Goal: Task Accomplishment & Management: Complete application form

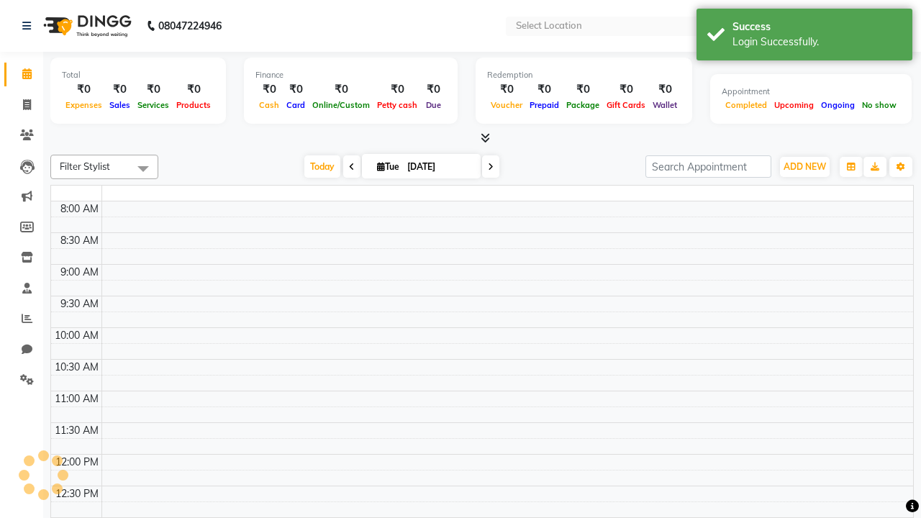
select select "en"
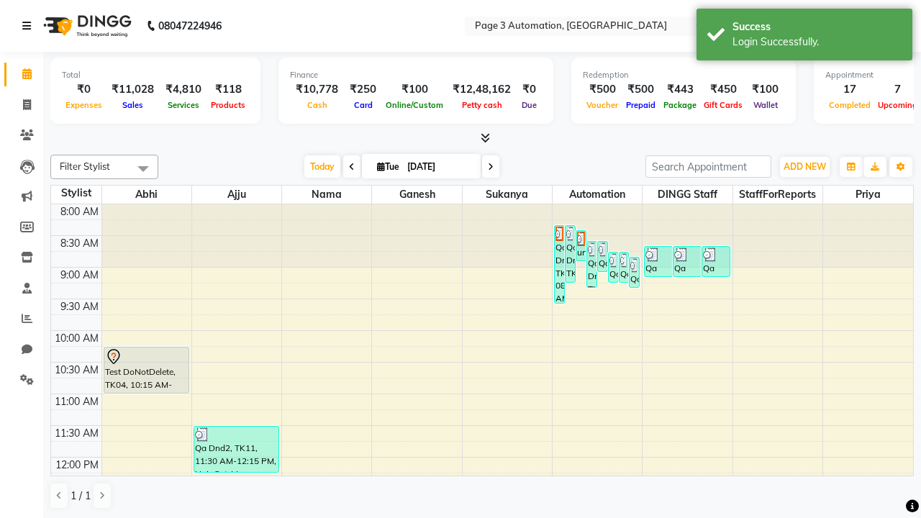
click at [30, 26] on icon at bounding box center [26, 26] width 9 height 10
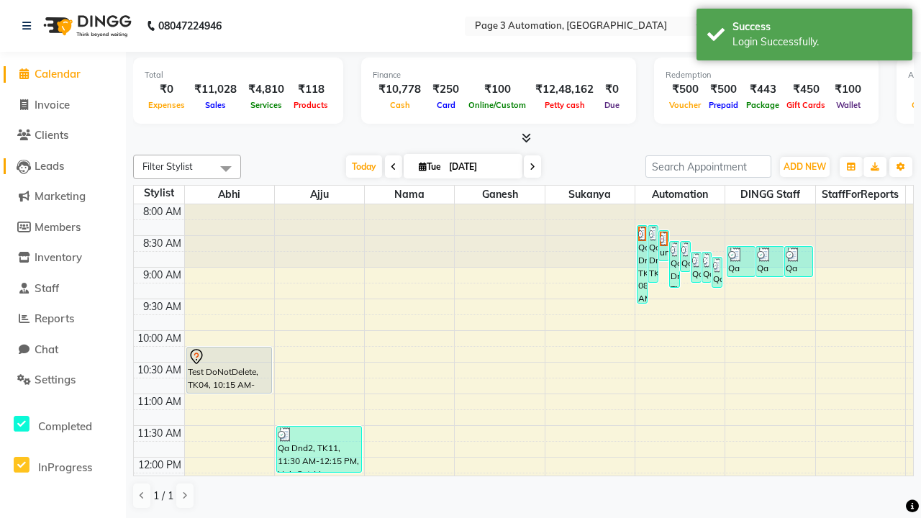
click at [63, 166] on span "Leads" at bounding box center [50, 166] width 30 height 14
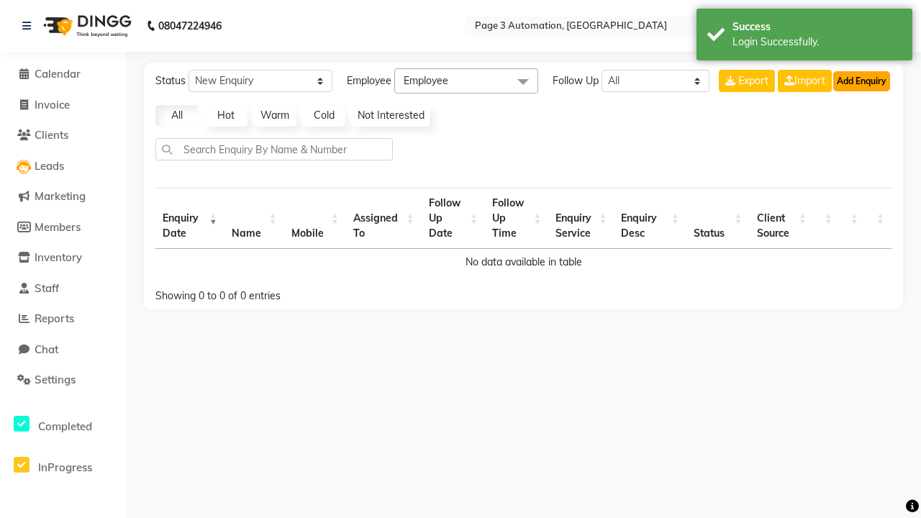
click at [861, 81] on button "Add Enquiry" at bounding box center [861, 81] width 57 height 20
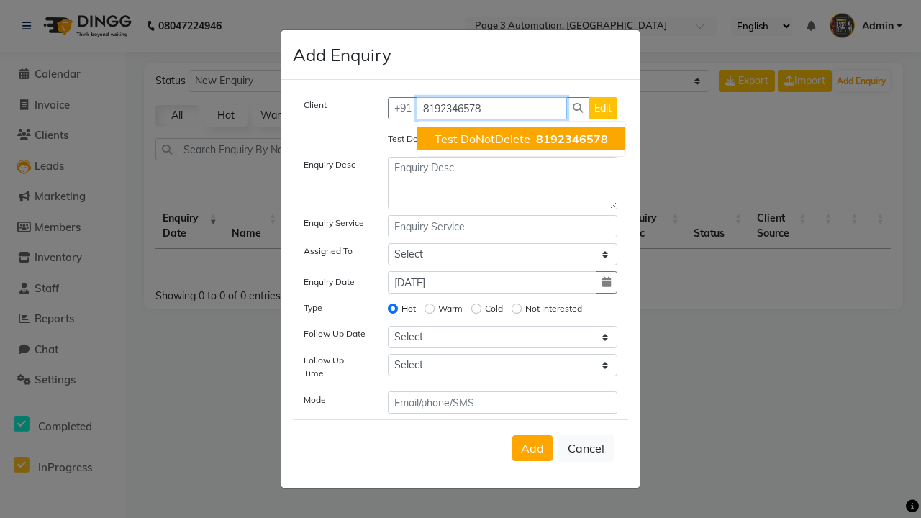
click at [521, 139] on span "Test DoNotDelete" at bounding box center [483, 139] width 96 height 14
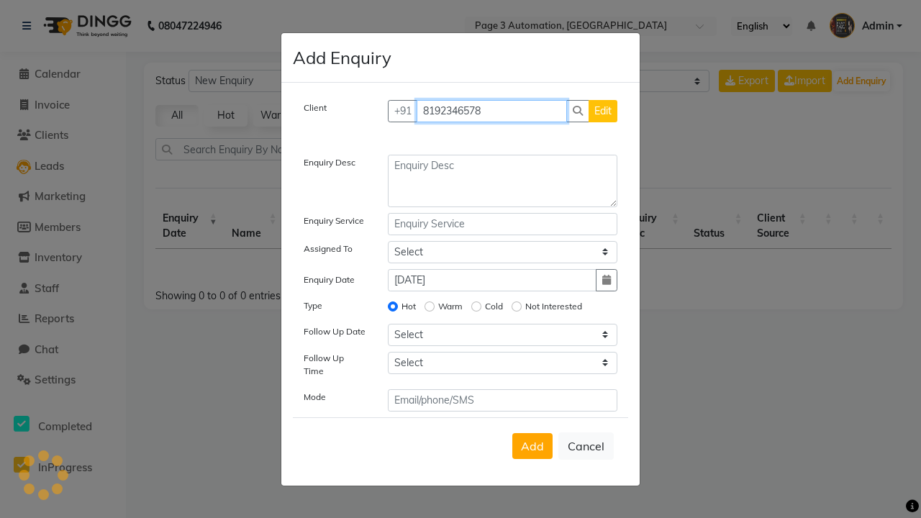
type input "8192346578"
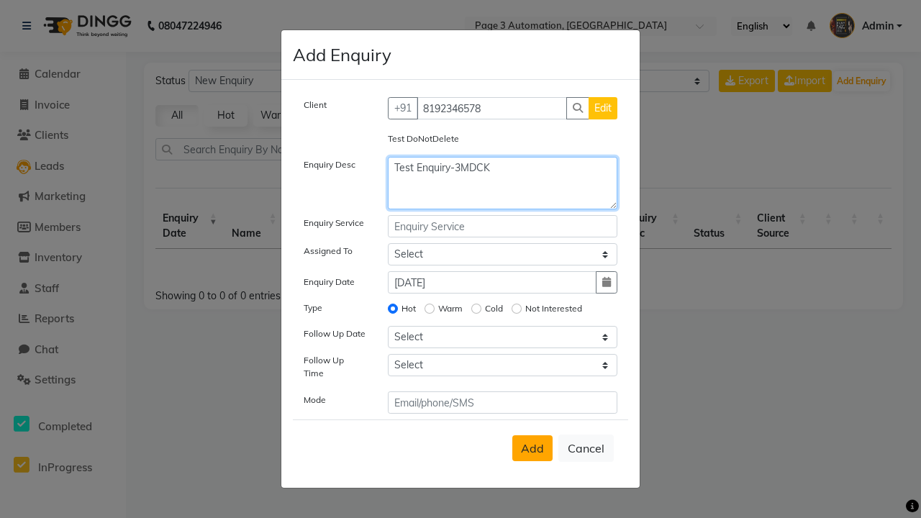
type textarea "Test Enquiry-3MDCK"
click at [533, 448] on span "Add" at bounding box center [532, 448] width 23 height 14
select select
radio input "false"
select select
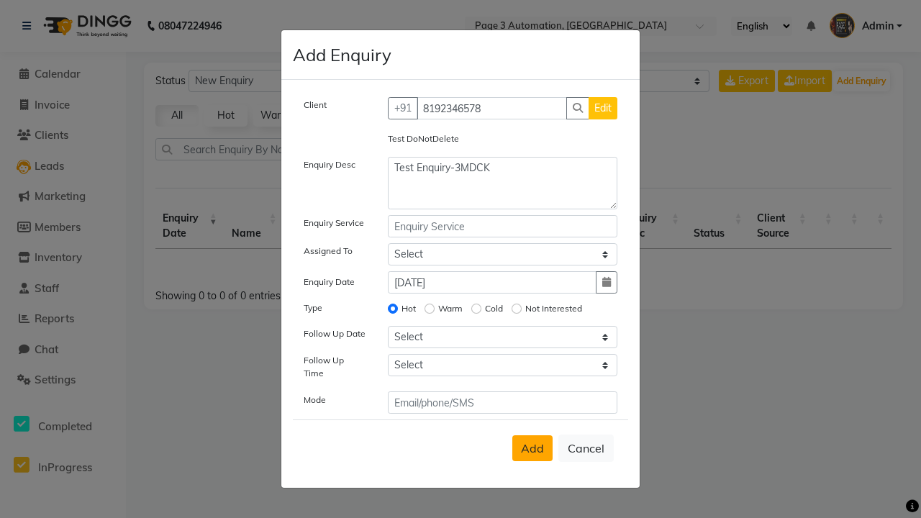
select select
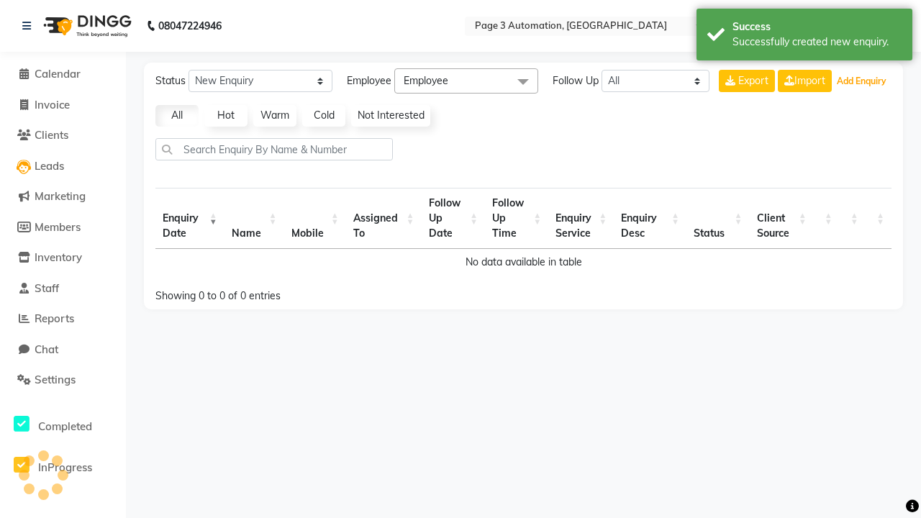
select select "10"
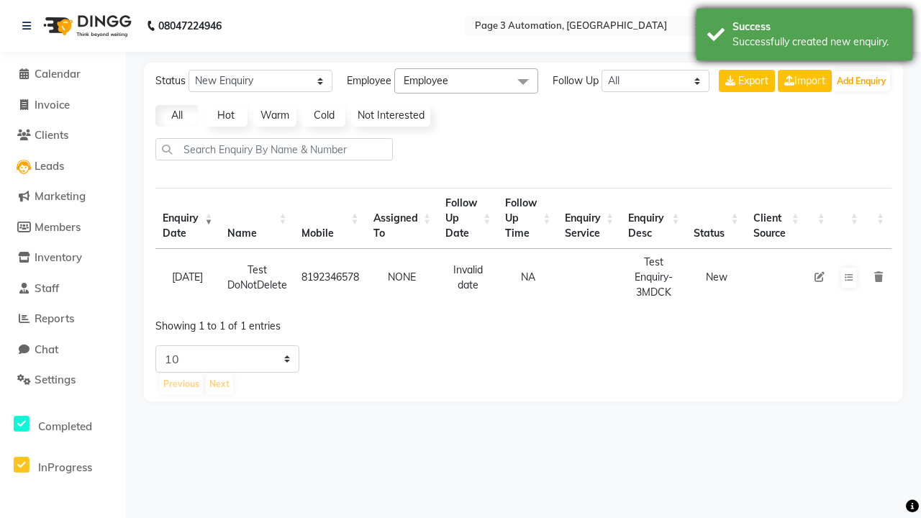
click at [805, 37] on div "Successfully created new enquiry." at bounding box center [817, 42] width 169 height 15
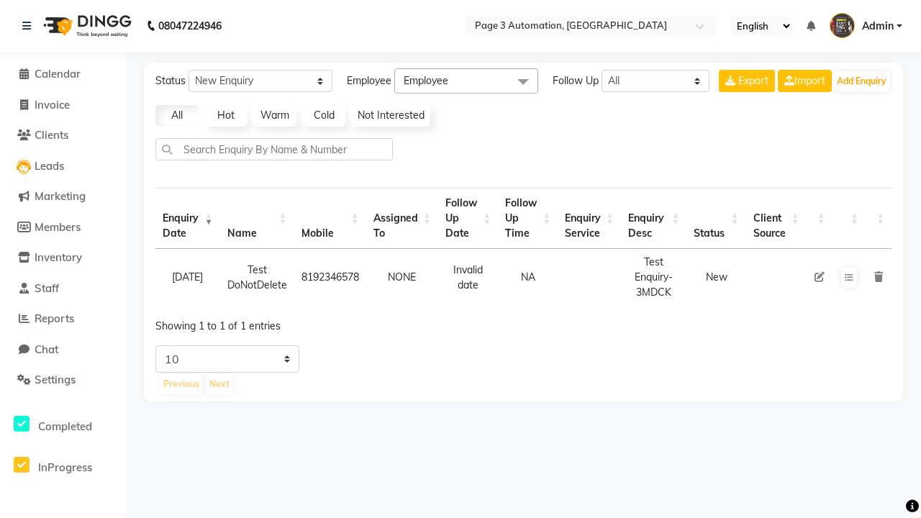
click at [819, 277] on icon at bounding box center [820, 277] width 10 height 10
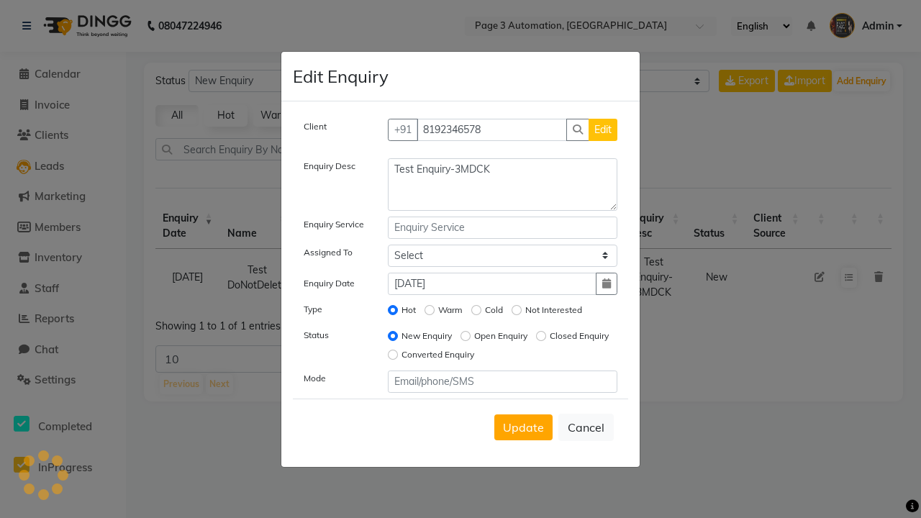
select select "711"
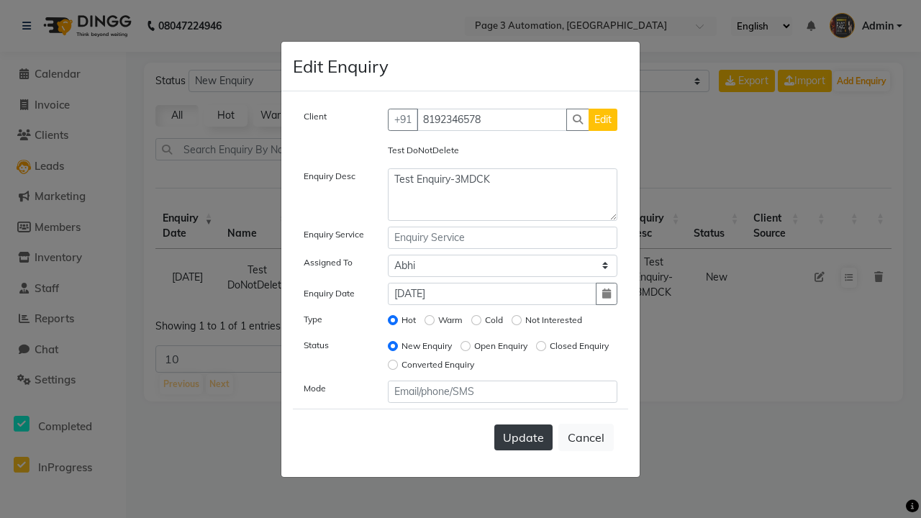
click at [523, 437] on span "Update" at bounding box center [523, 437] width 41 height 14
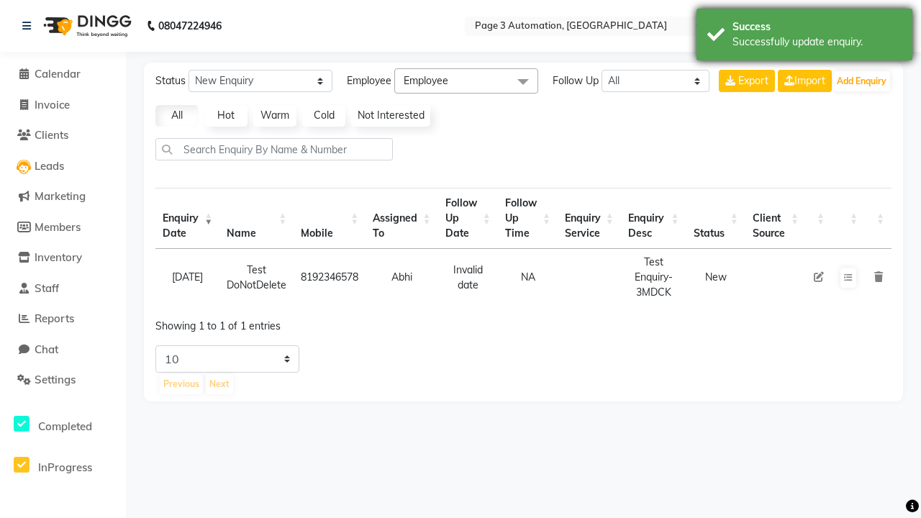
click at [805, 37] on div "Successfully update enquiry." at bounding box center [817, 42] width 169 height 15
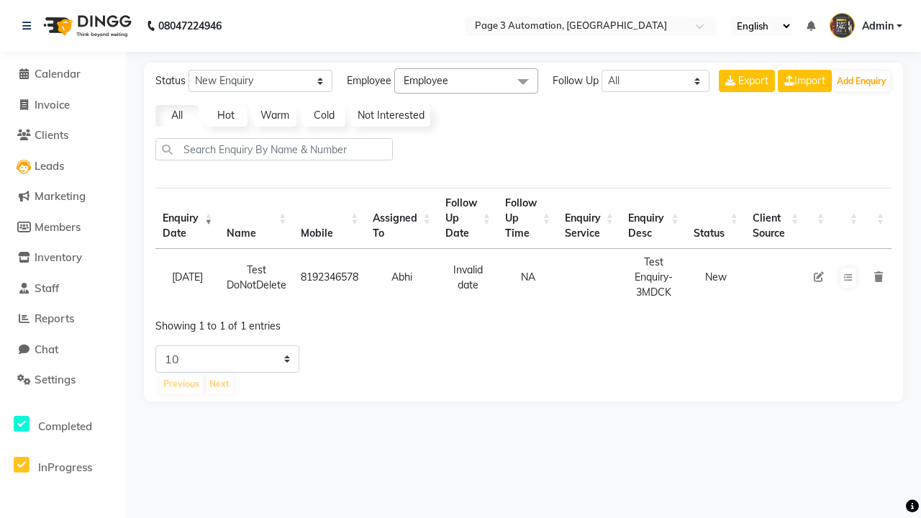
click at [878, 277] on icon at bounding box center [878, 277] width 9 height 10
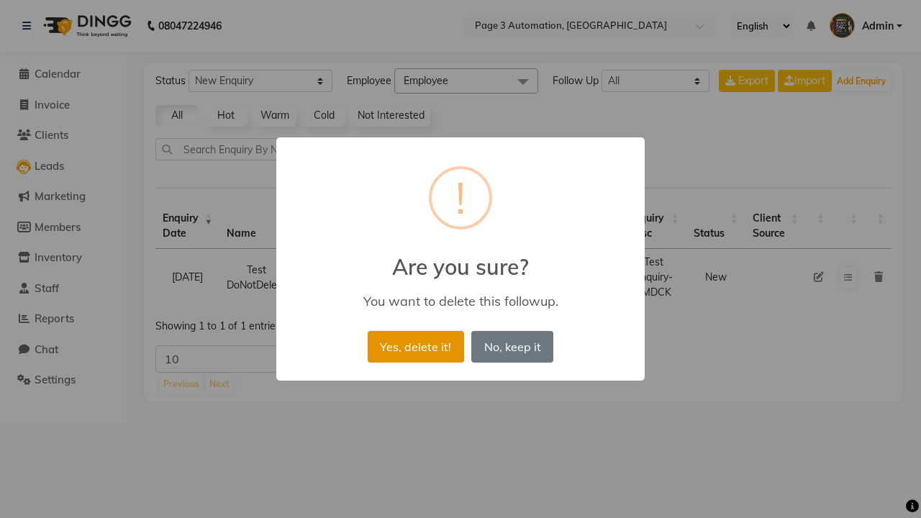
click at [415, 346] on button "Yes, delete it!" at bounding box center [416, 347] width 96 height 32
